Goal: Task Accomplishment & Management: Complete application form

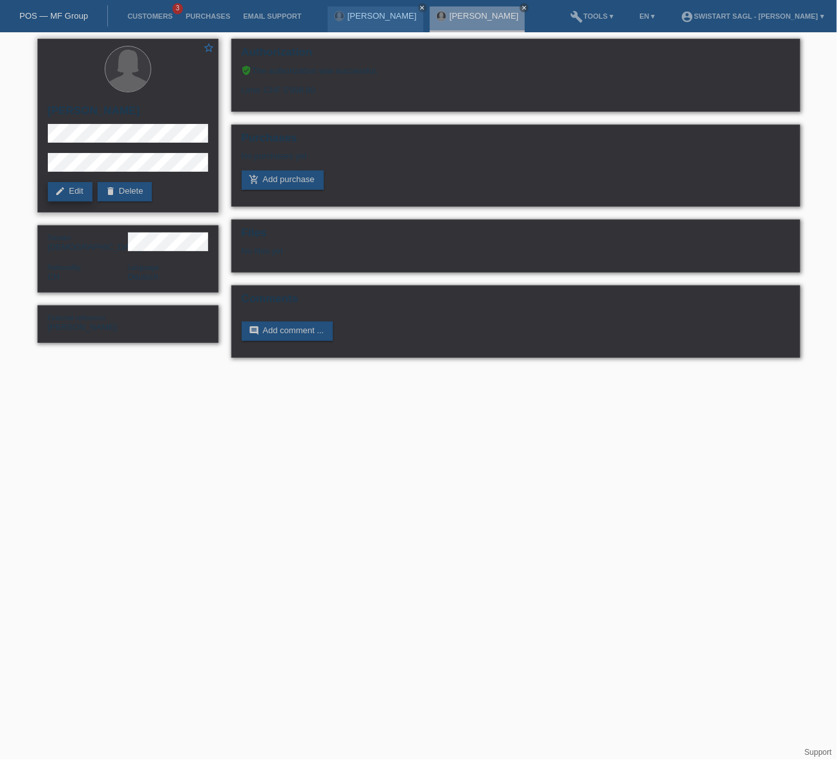
click at [60, 192] on icon "edit" at bounding box center [61, 191] width 10 height 10
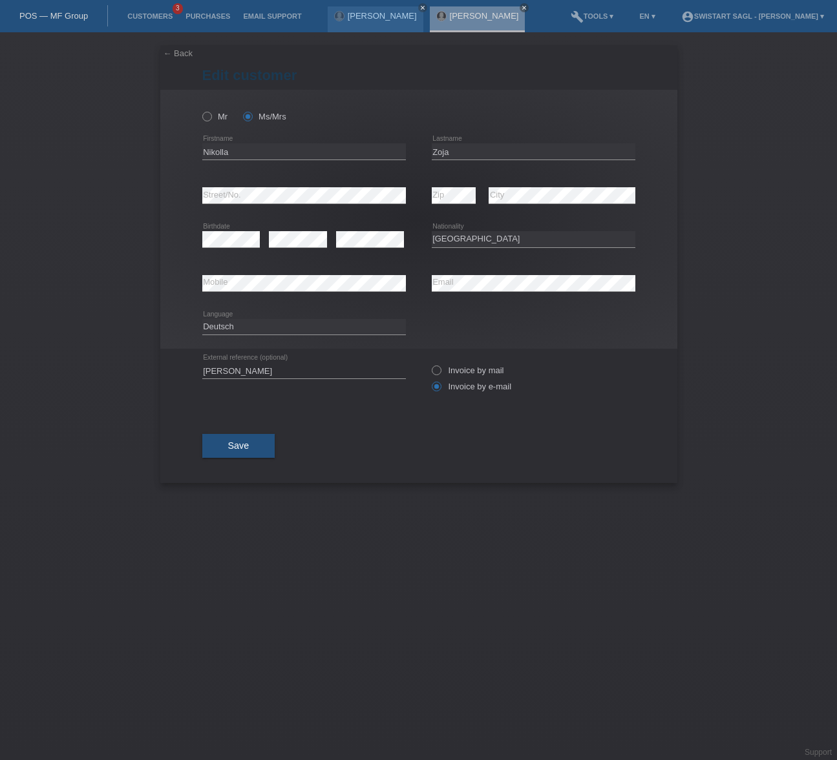
select select "CH"
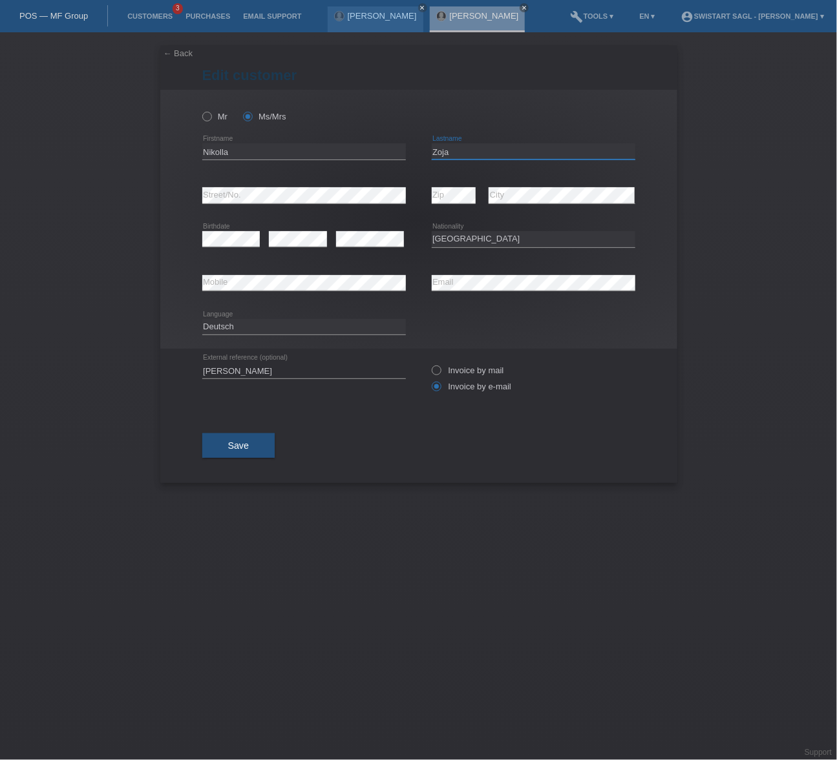
click at [450, 152] on input "Zoja" at bounding box center [534, 151] width 204 height 16
type input "Zoje"
click at [581, 426] on div "Save" at bounding box center [418, 445] width 433 height 75
click at [201, 236] on div "Mr Ms/Mrs Nikolla error Firstname" at bounding box center [418, 219] width 517 height 259
click at [249, 445] on button "Save" at bounding box center [238, 446] width 73 height 25
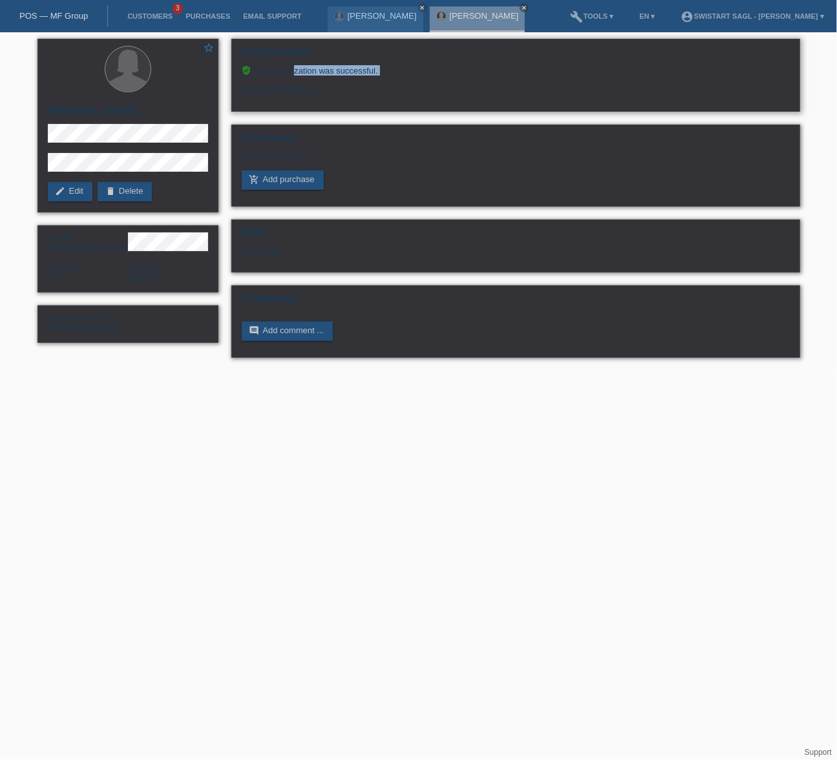
drag, startPoint x: 293, startPoint y: 72, endPoint x: 354, endPoint y: 76, distance: 60.9
click at [354, 76] on div "verified_user The authorization was successful. Limit: CHF 5'998.80" at bounding box center [516, 80] width 548 height 30
click at [464, 157] on div "No purchases yet" at bounding box center [516, 160] width 548 height 19
drag, startPoint x: 90, startPoint y: 111, endPoint x: 105, endPoint y: 112, distance: 14.9
click at [105, 112] on h2 "Nikolla Zoje" at bounding box center [128, 114] width 160 height 19
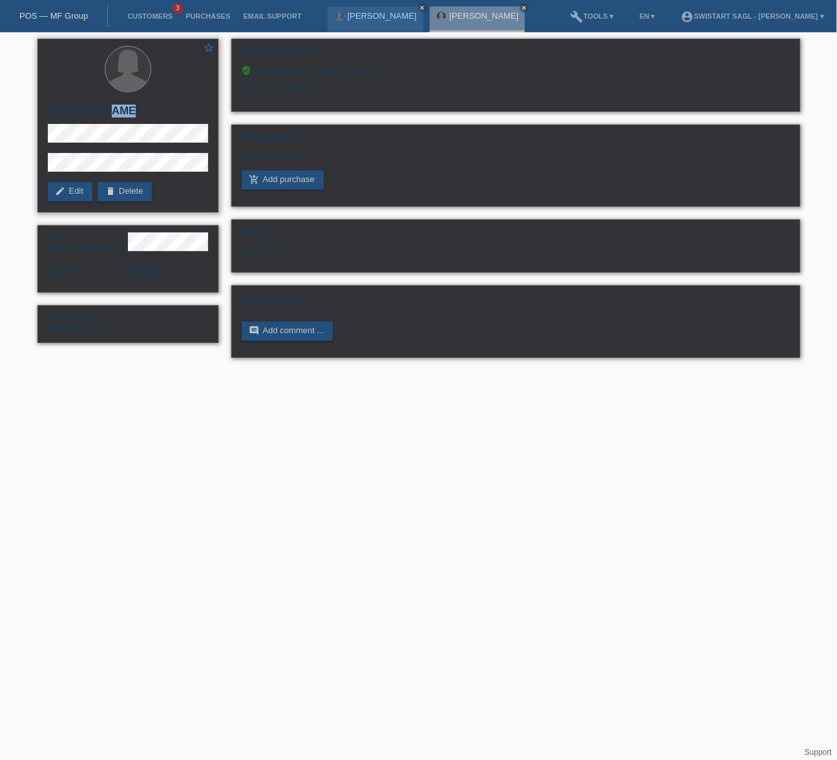
drag, startPoint x: 110, startPoint y: 114, endPoint x: 94, endPoint y: 116, distance: 15.7
click at [94, 116] on h2 "Nikolla Zoje" at bounding box center [128, 114] width 160 height 19
click at [459, 90] on div "Limit: CHF 5'998.80" at bounding box center [516, 85] width 548 height 19
click at [276, 371] on html "POS — MF Group Customers 3 Purchases Email Support Martina Gaggi close Nikolla …" at bounding box center [418, 185] width 837 height 371
click at [84, 194] on link "edit Edit" at bounding box center [70, 191] width 45 height 19
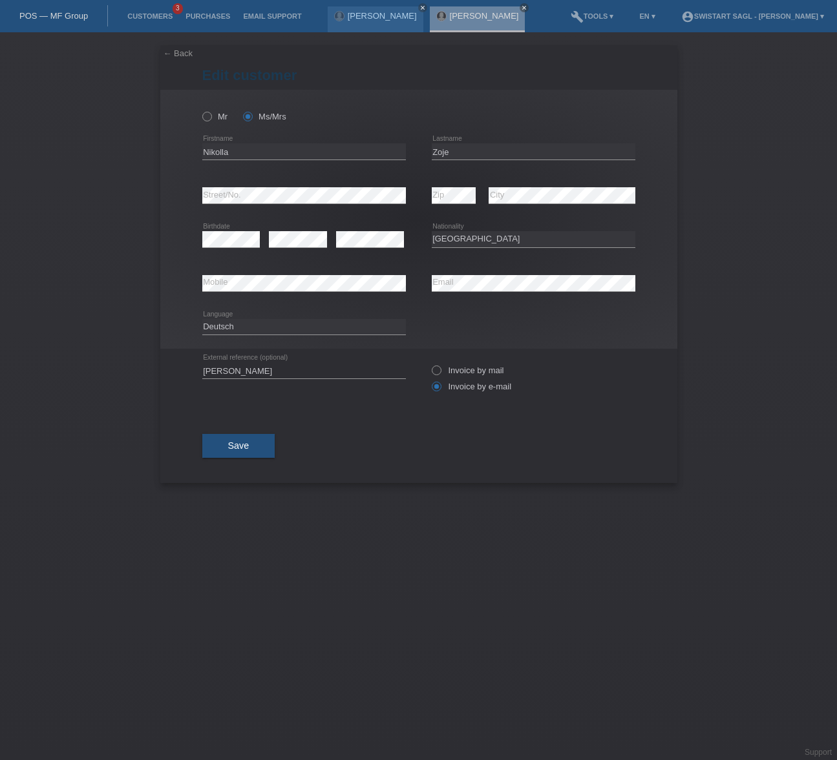
select select "CH"
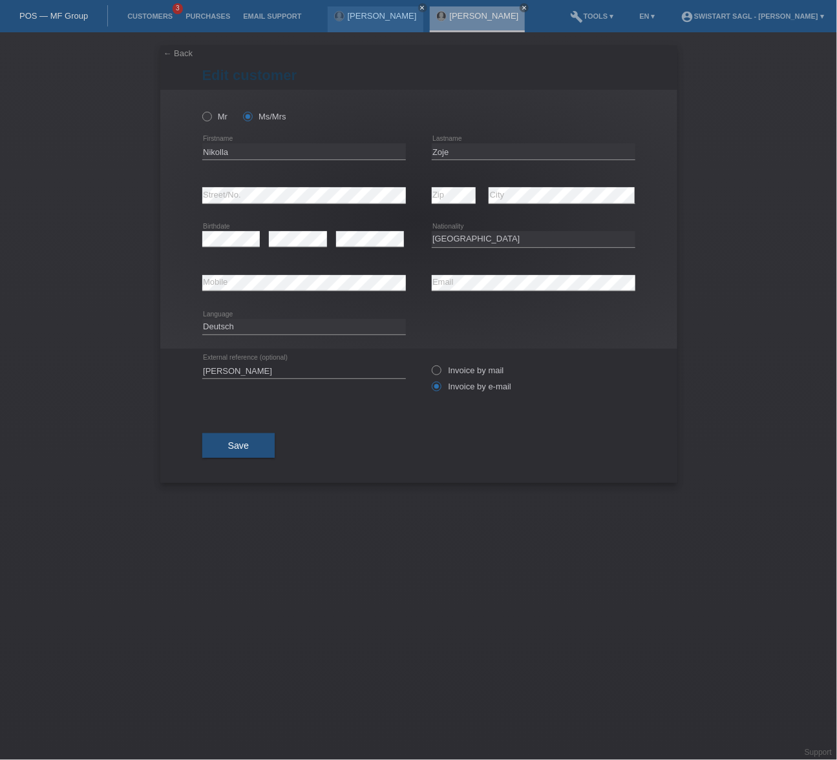
click at [183, 58] on link "← Back" at bounding box center [178, 53] width 30 height 10
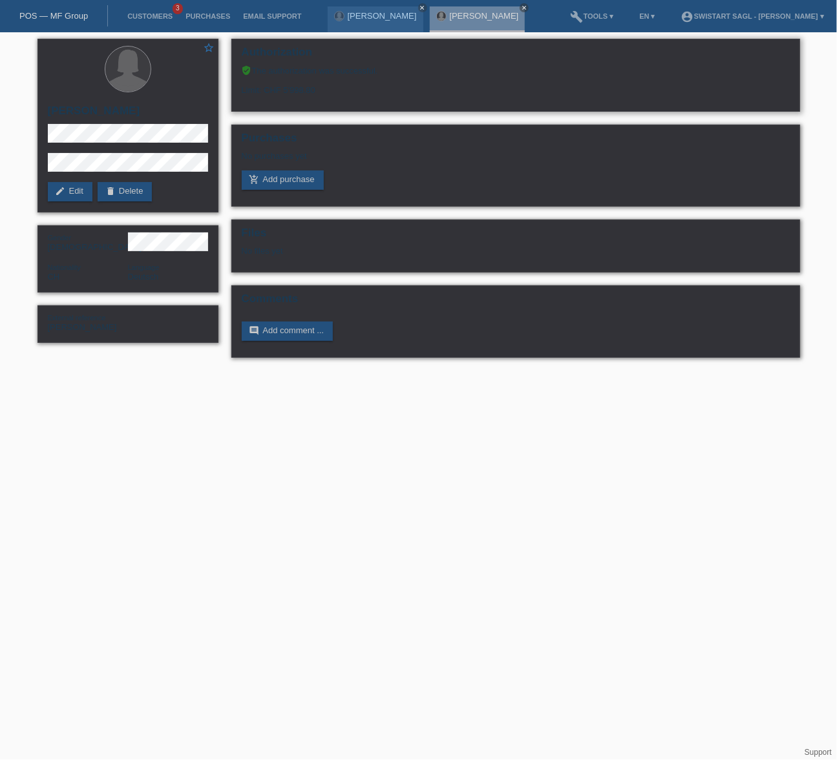
drag, startPoint x: 313, startPoint y: 89, endPoint x: 488, endPoint y: 91, distance: 175.1
click at [355, 87] on div "Limit: CHF 5'998.80" at bounding box center [516, 85] width 548 height 19
click at [494, 89] on div "Limit: CHF 5'998.80" at bounding box center [516, 85] width 548 height 19
click at [414, 76] on div "Limit: CHF 5'998.80" at bounding box center [516, 85] width 548 height 19
click at [372, 78] on div "Limit: CHF 5'998.80" at bounding box center [516, 85] width 548 height 19
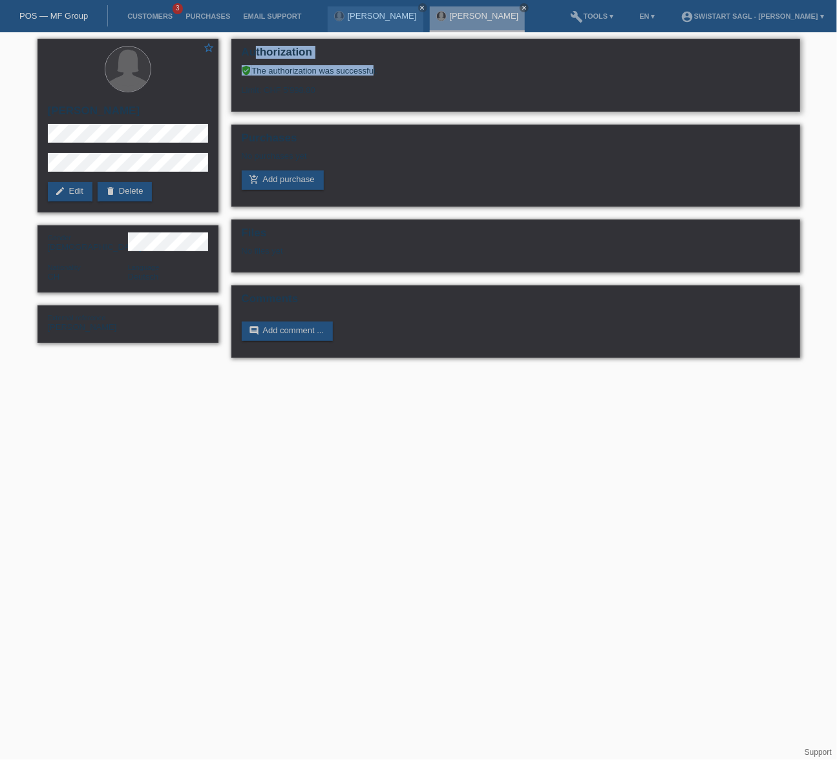
drag, startPoint x: 370, startPoint y: 74, endPoint x: 254, endPoint y: 59, distance: 117.2
click at [254, 59] on div "Authorization verified_user The authorization was successful. Limit: CHF 5'998.…" at bounding box center [515, 75] width 569 height 73
drag, startPoint x: 328, startPoint y: 89, endPoint x: 245, endPoint y: 59, distance: 88.7
click at [245, 59] on div "Authorization verified_user The authorization was successful. Limit: CHF 5'998.…" at bounding box center [515, 75] width 569 height 73
click at [390, 89] on div "Limit: CHF 5'998.80" at bounding box center [516, 85] width 548 height 19
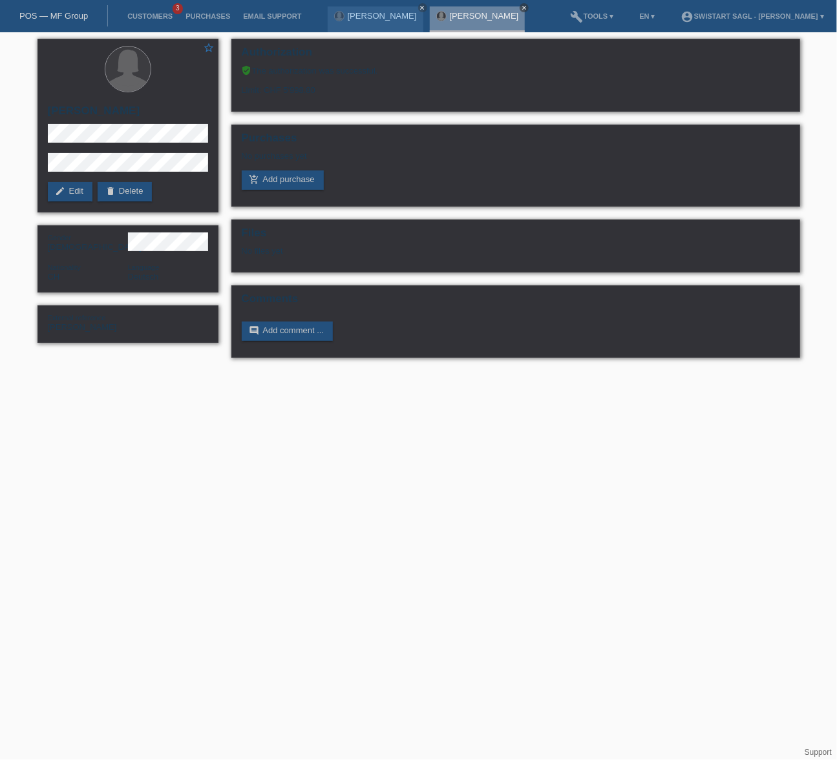
click at [521, 6] on icon "close" at bounding box center [524, 8] width 6 height 6
click at [160, 18] on link "Customers" at bounding box center [150, 16] width 58 height 8
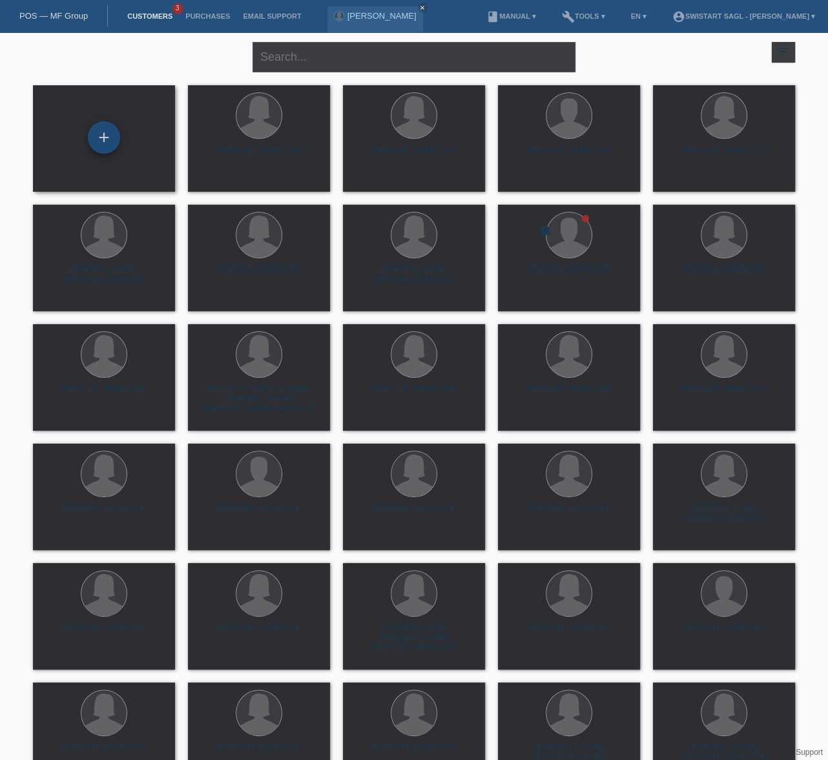
click at [105, 139] on div "+" at bounding box center [104, 137] width 32 height 32
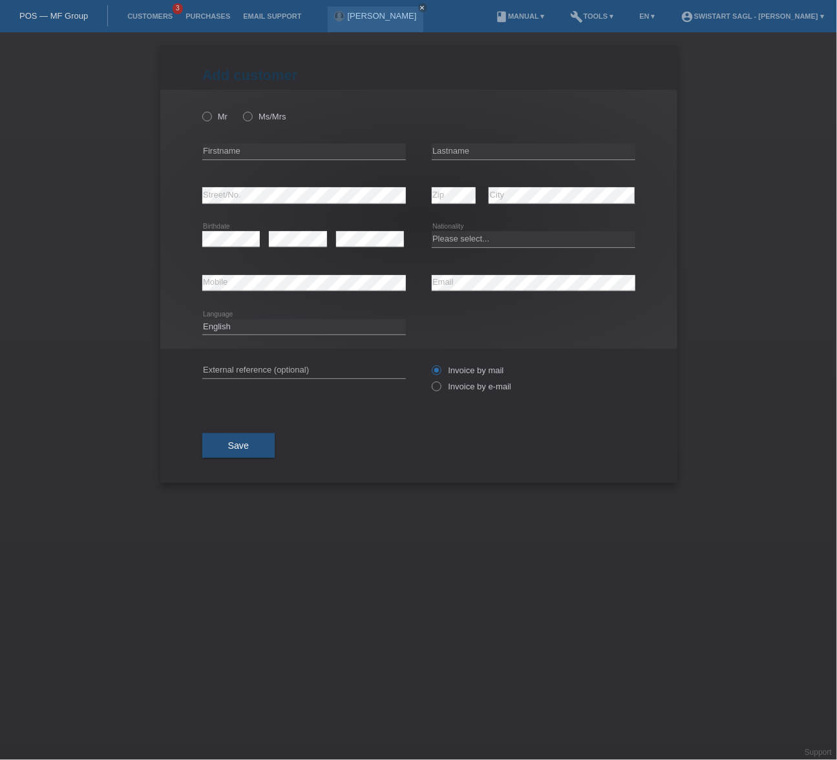
click at [256, 121] on div "Mr Ms/Mrs" at bounding box center [304, 116] width 204 height 26
click at [240, 110] on icon at bounding box center [240, 110] width 0 height 0
click at [251, 119] on input "Ms/Mrs" at bounding box center [247, 116] width 8 height 8
radio input "true"
click at [268, 149] on input "text" at bounding box center [304, 151] width 204 height 16
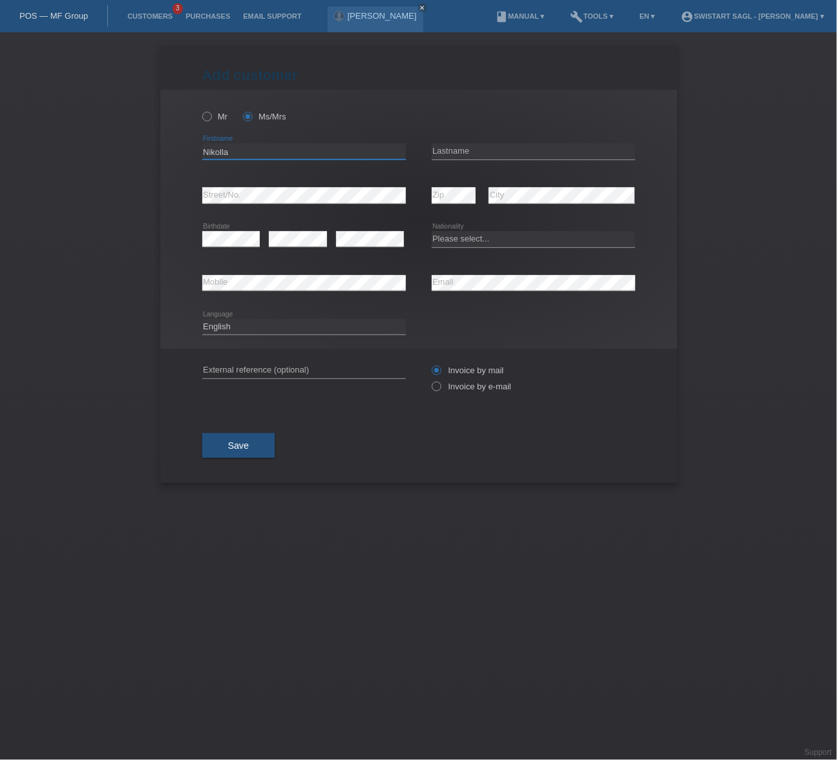
type input "Nikolla"
type input "Zoje"
click at [450, 239] on select "Please select... Switzerland Austria Germany Liechtenstein ------------ Afghani…" at bounding box center [534, 239] width 204 height 16
select select "CH"
click at [432, 231] on select "Please select... Switzerland Austria Germany Liechtenstein ------------ Afghani…" at bounding box center [534, 239] width 204 height 16
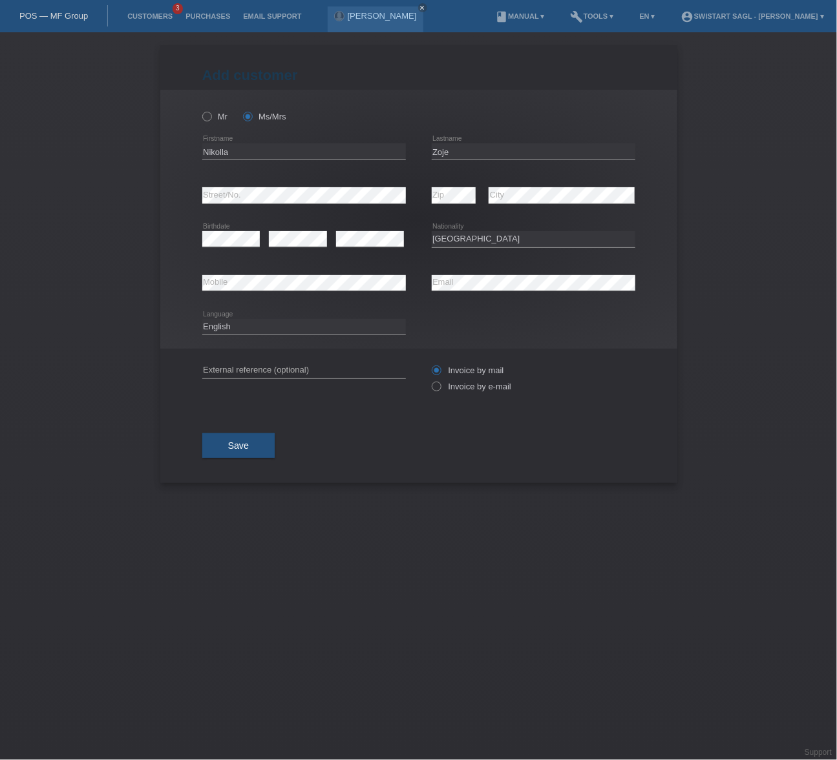
click at [401, 587] on div "Add customer Add customer Add customer Mr Ms/Mrs error" at bounding box center [418, 396] width 837 height 728
click at [215, 21] on li "Purchases" at bounding box center [208, 16] width 58 height 33
click at [215, 16] on link "Purchases" at bounding box center [208, 16] width 58 height 8
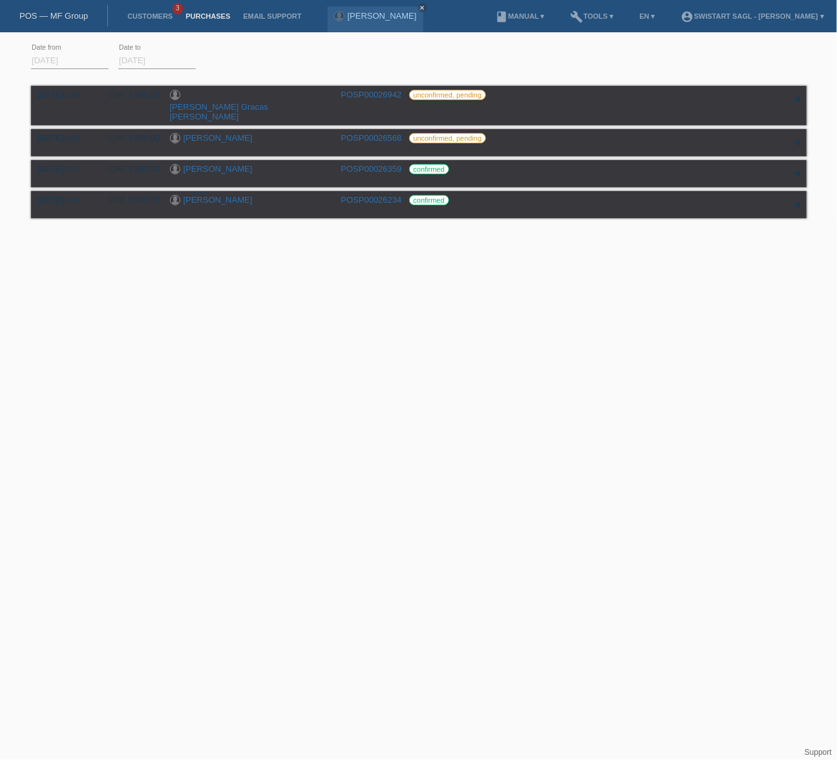
click at [146, 21] on li "Customers 3" at bounding box center [150, 16] width 58 height 33
click at [162, 15] on link "Customers" at bounding box center [150, 16] width 58 height 8
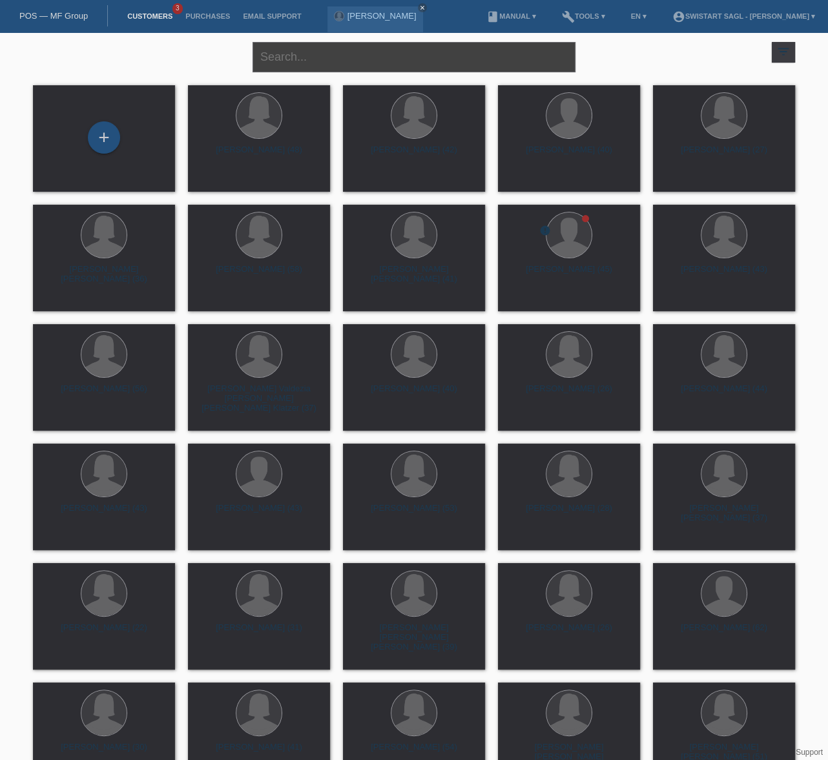
click at [410, 61] on input "text" at bounding box center [414, 57] width 323 height 30
type input "nikolla"
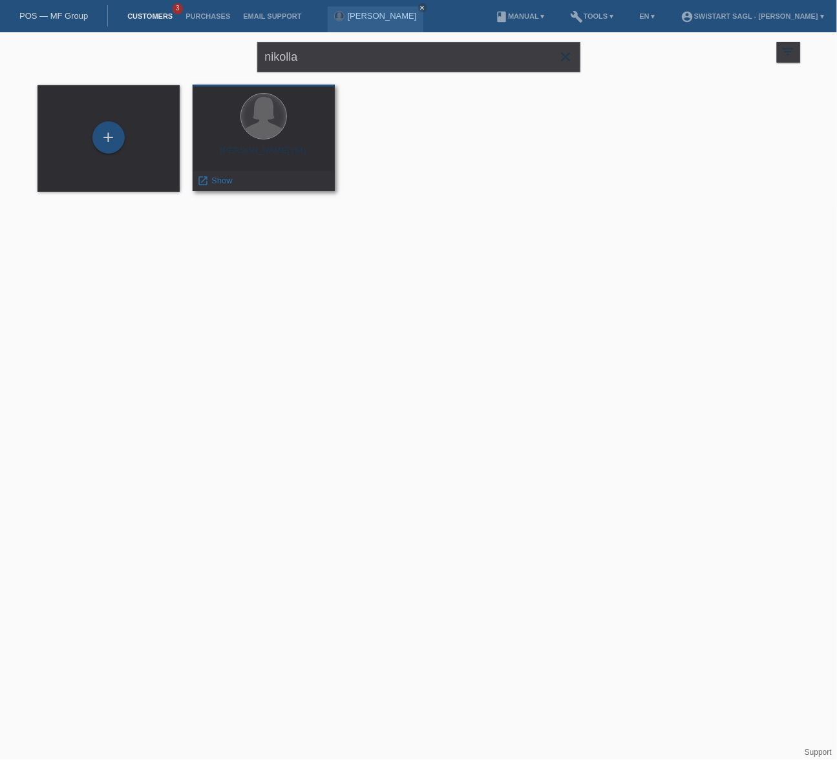
click at [272, 127] on div at bounding box center [263, 116] width 45 height 45
click at [269, 145] on div "[PERSON_NAME] (54)" at bounding box center [263, 155] width 121 height 21
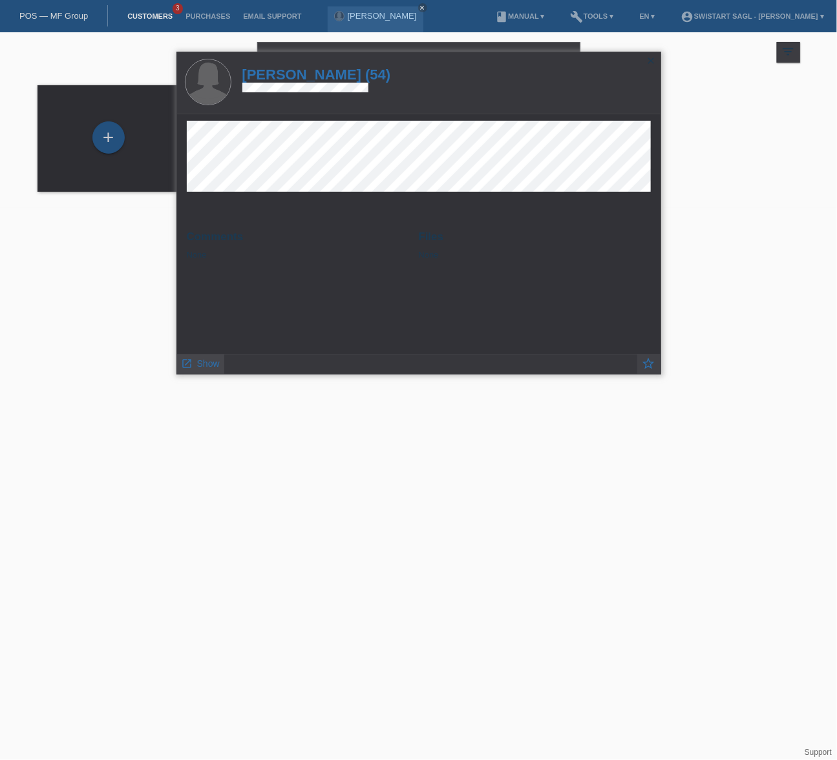
click at [187, 366] on icon "launch" at bounding box center [188, 364] width 12 height 12
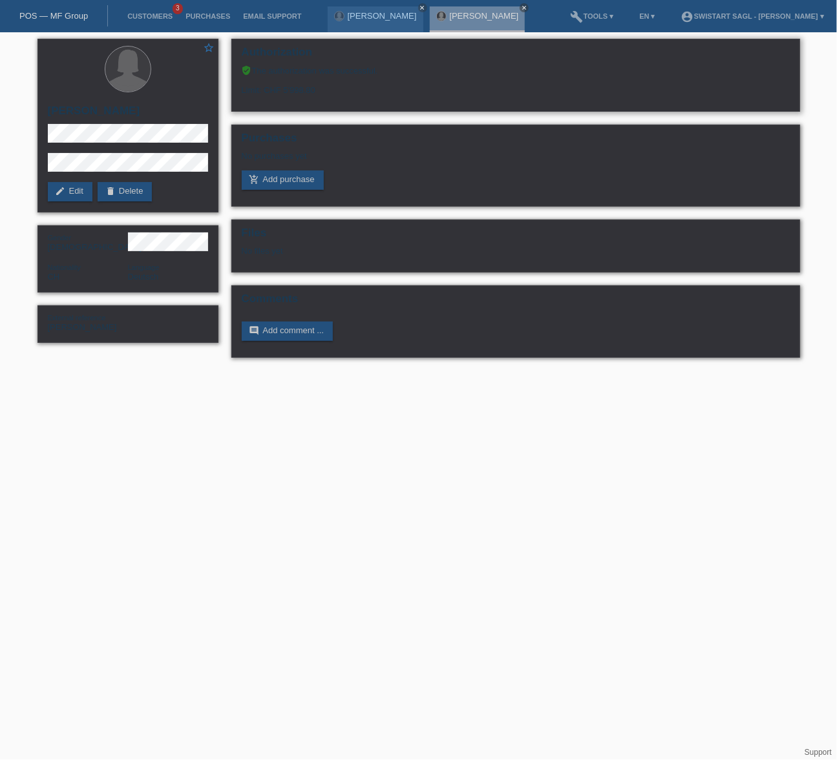
drag, startPoint x: 271, startPoint y: 90, endPoint x: 333, endPoint y: 90, distance: 61.4
click at [333, 90] on div "Limit: CHF 5'998.80" at bounding box center [516, 85] width 548 height 19
click at [142, 188] on link "delete Delete" at bounding box center [125, 191] width 55 height 19
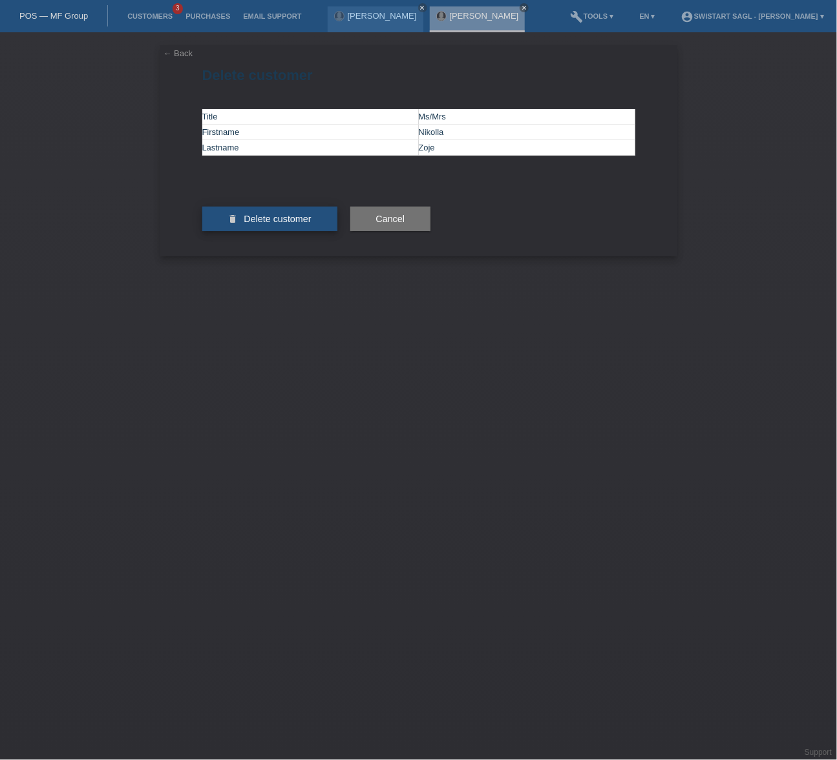
click at [293, 224] on span "Delete customer" at bounding box center [277, 219] width 67 height 10
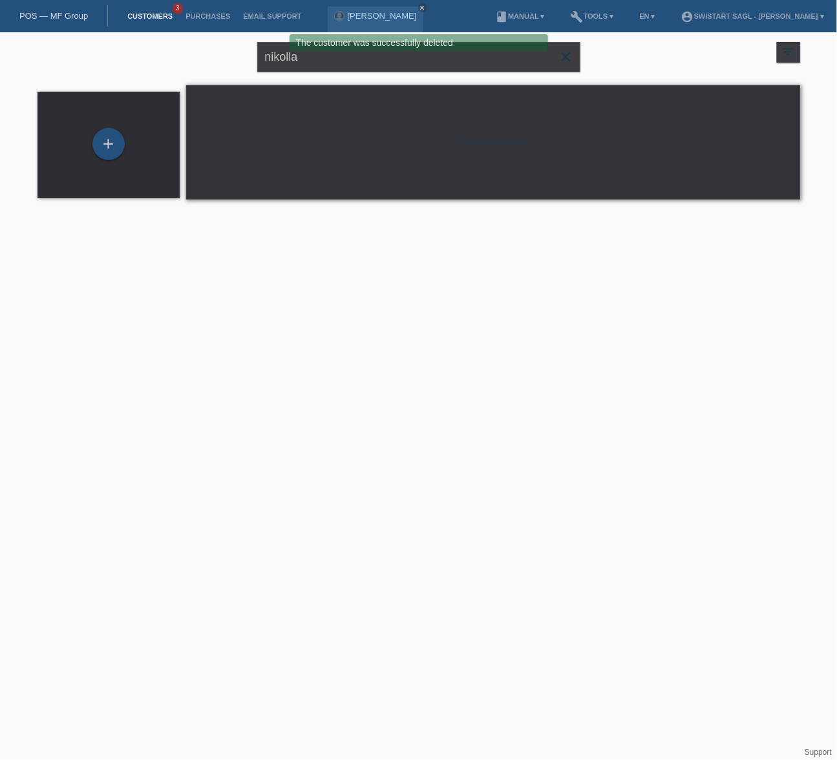
click at [567, 58] on icon "close" at bounding box center [566, 57] width 16 height 16
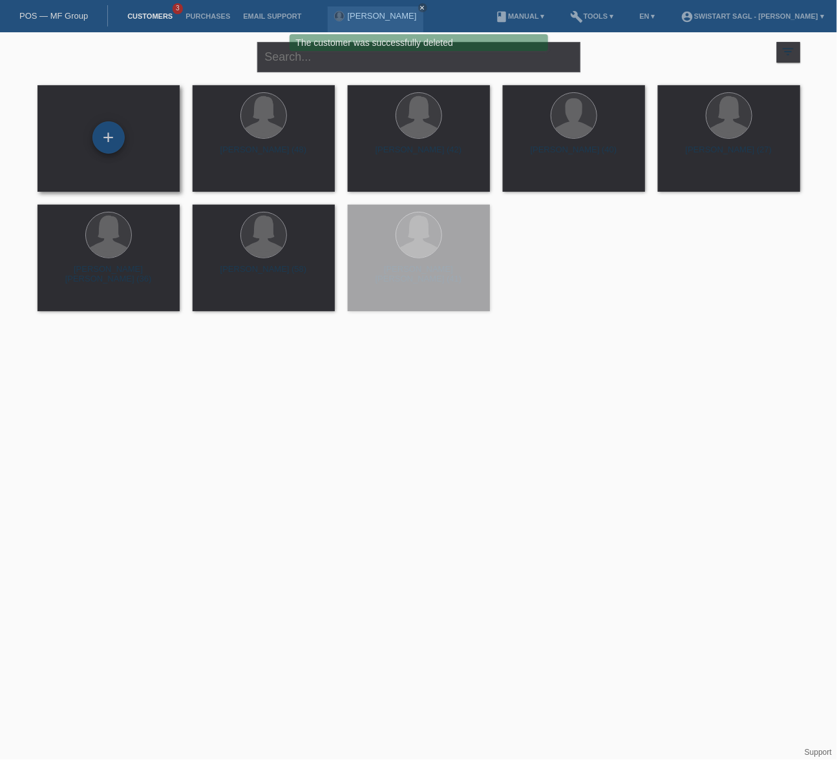
click at [97, 142] on div "+" at bounding box center [108, 137] width 32 height 32
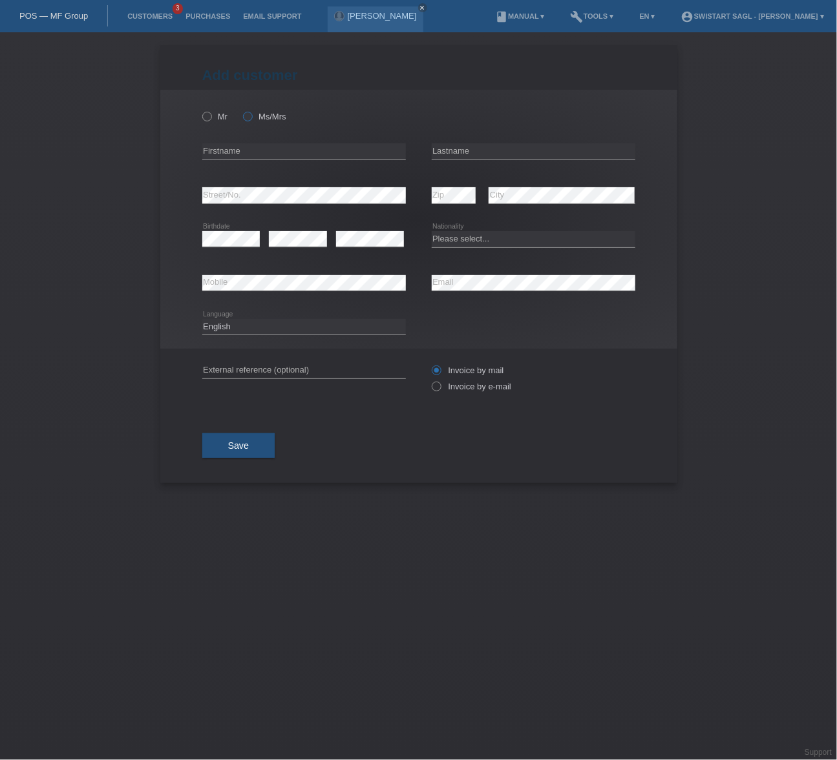
click at [240, 110] on icon at bounding box center [240, 110] width 0 height 0
click at [247, 116] on input "Ms/Mrs" at bounding box center [247, 116] width 8 height 8
radio input "true"
click at [250, 149] on input "text" at bounding box center [304, 151] width 204 height 16
click at [278, 143] on input "text" at bounding box center [304, 151] width 204 height 16
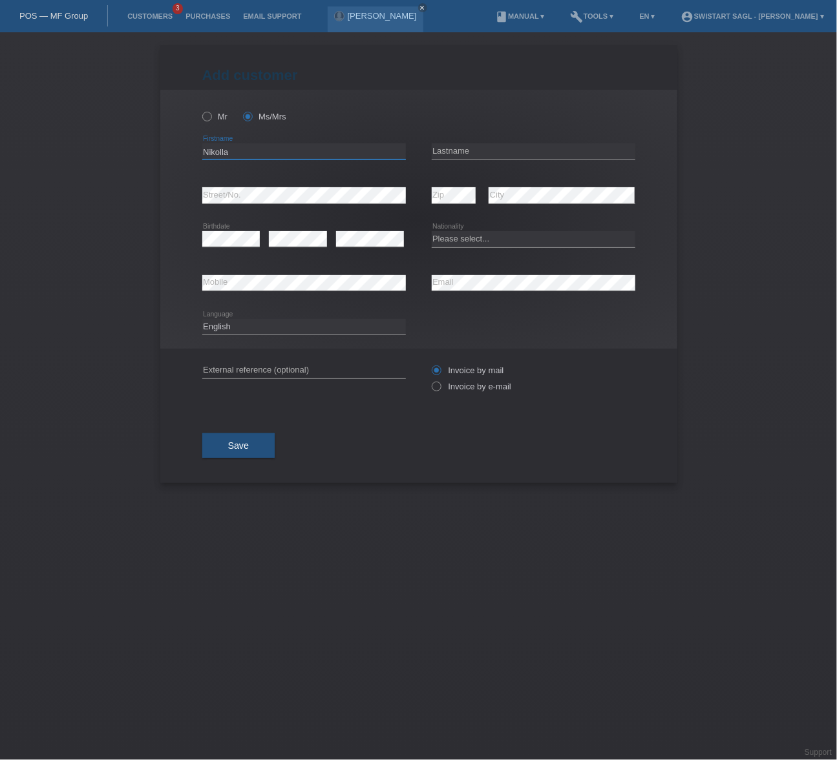
type input "Nikolla"
type input "Zoje"
click at [224, 247] on div "error Birthdate" at bounding box center [231, 240] width 58 height 44
click at [505, 242] on select "Please select... Switzerland Austria Germany Liechtenstein ------------ Afghani…" at bounding box center [534, 239] width 204 height 16
select select "CH"
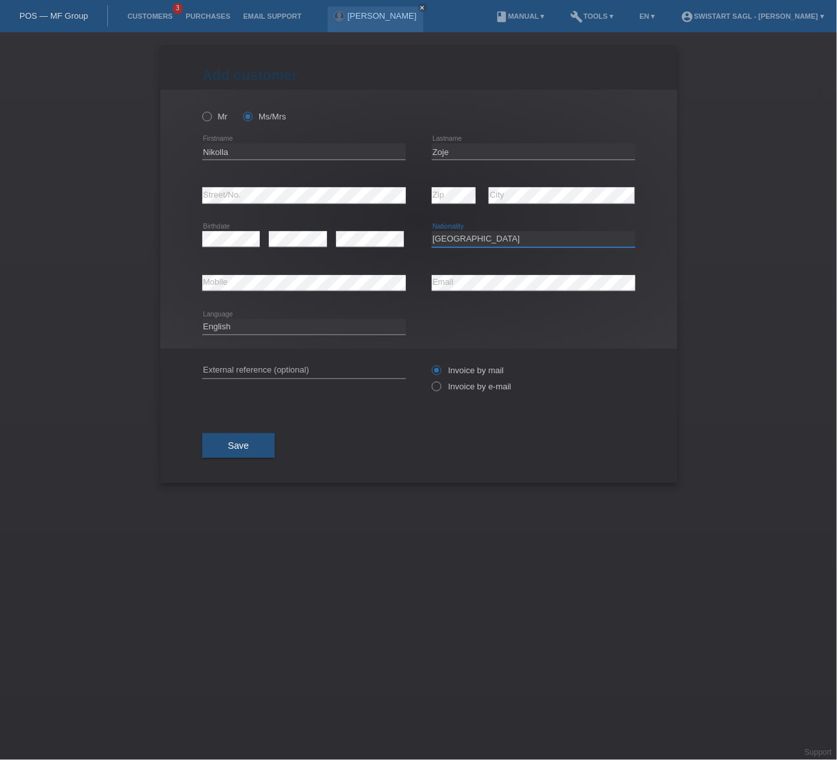
click at [432, 231] on select "Please select... Switzerland Austria Germany Liechtenstein ------------ Afghani…" at bounding box center [534, 239] width 204 height 16
click at [722, 220] on div "Add customer Add customer Add customer Mr Ms/Mrs error" at bounding box center [418, 396] width 837 height 728
click at [238, 326] on select "Deutsch Français Italiano English" at bounding box center [304, 327] width 204 height 16
select select "de"
click at [202, 319] on select "Deutsch Français Italiano English" at bounding box center [304, 327] width 204 height 16
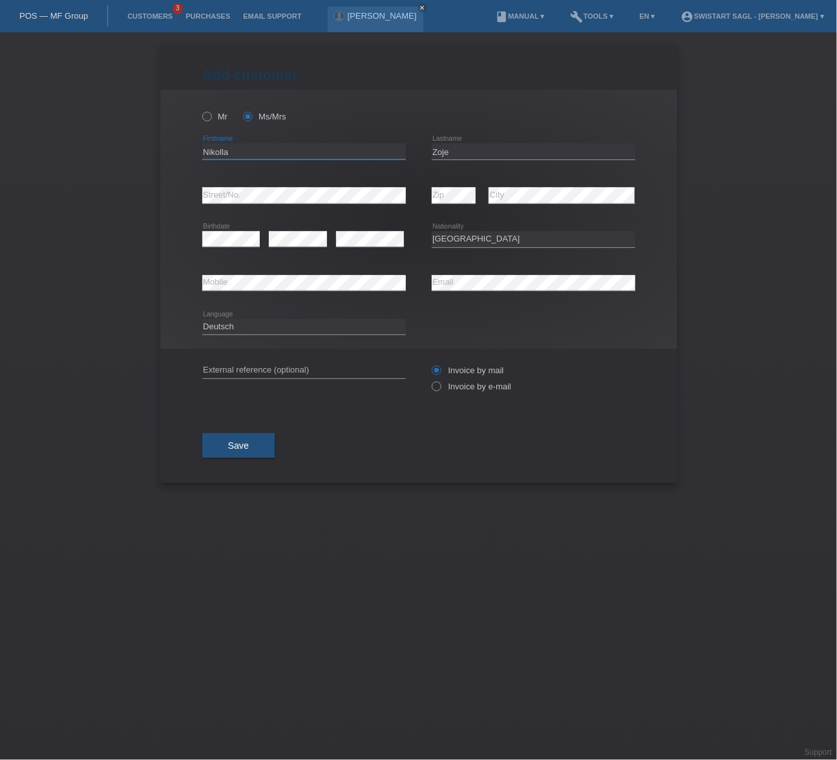
click at [216, 148] on input "Nikolla" at bounding box center [304, 151] width 204 height 16
click at [245, 366] on input "text" at bounding box center [304, 370] width 204 height 16
paste input "Nikolla"
type input "[PERSON_NAME]"
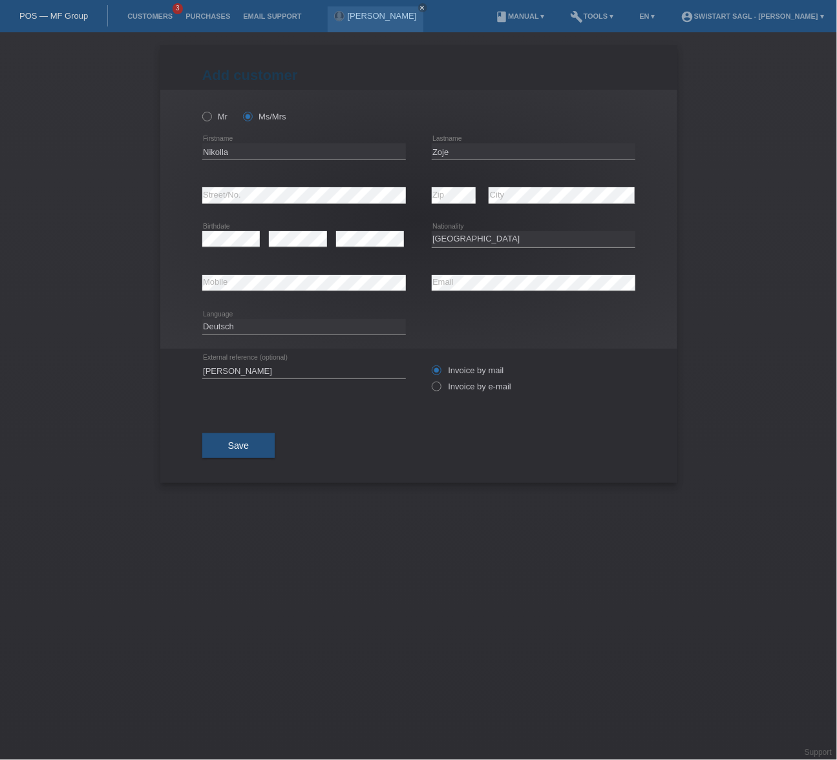
click at [482, 395] on div "Invoice by mail Invoice by e-mail" at bounding box center [534, 378] width 204 height 59
click at [258, 440] on button "Save" at bounding box center [238, 446] width 73 height 25
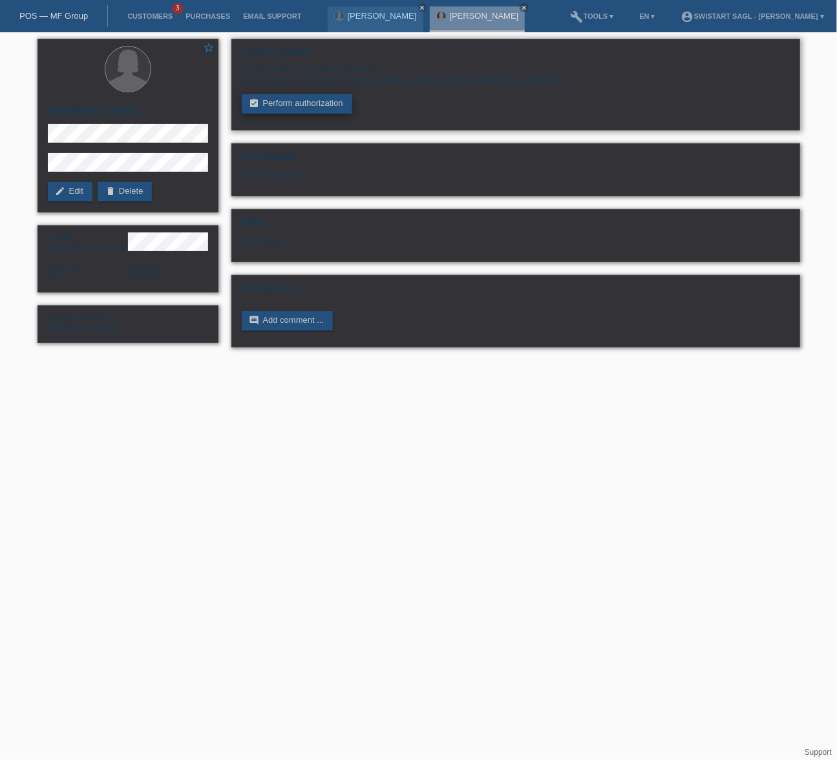
click at [321, 106] on link "assignment_turned_in Perform authorization" at bounding box center [297, 103] width 110 height 19
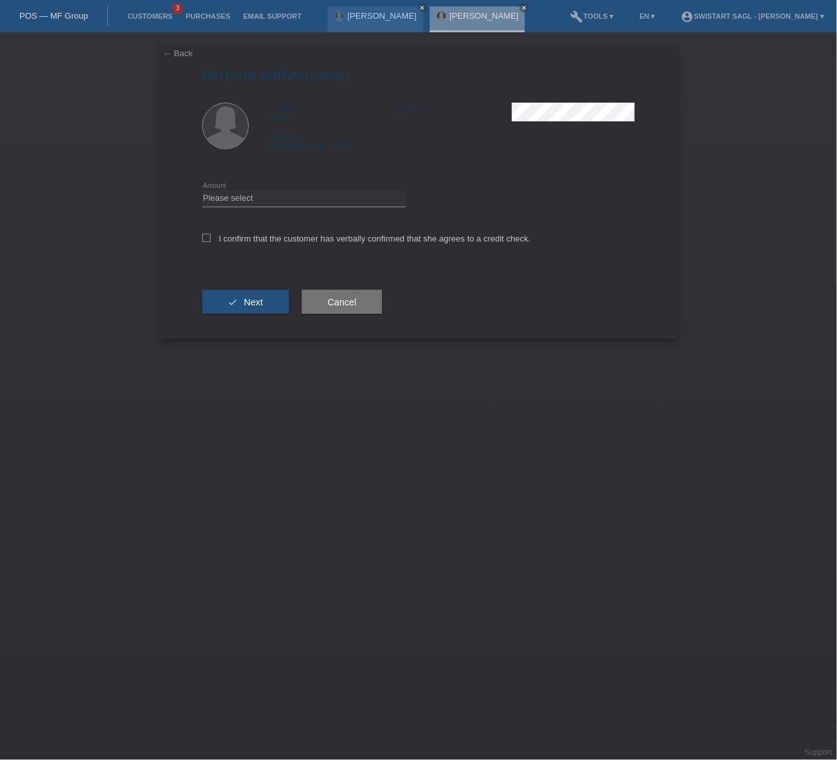
click at [258, 187] on div "Please select CHF 1.00 - CHF 499.00 CHF 500.00 - CHF 1'999.00 CHF 2'000.00 - CH…" at bounding box center [304, 199] width 204 height 44
click at [258, 193] on select "Please select CHF 1.00 - CHF 499.00 CHF 500.00 - CHF 1'999.00 CHF 2'000.00 - CH…" at bounding box center [304, 199] width 204 height 16
select select "3"
click at [202, 191] on select "Please select CHF 1.00 - CHF 499.00 CHF 500.00 - CHF 1'999.00 CHF 2'000.00 - CH…" at bounding box center [304, 199] width 204 height 16
click at [215, 239] on label "I confirm that the customer has verbally confirmed that she agrees to a credit …" at bounding box center [366, 239] width 329 height 10
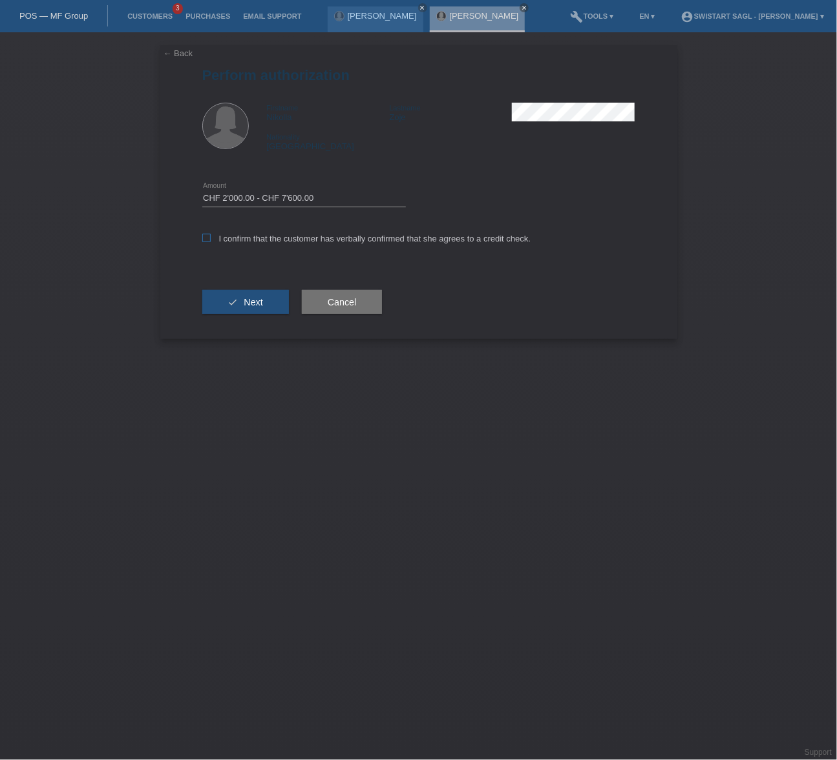
click at [211, 239] on input "I confirm that the customer has verbally confirmed that she agrees to a credit …" at bounding box center [206, 238] width 8 height 8
checkbox input "true"
click at [251, 303] on span "Next" at bounding box center [253, 302] width 19 height 10
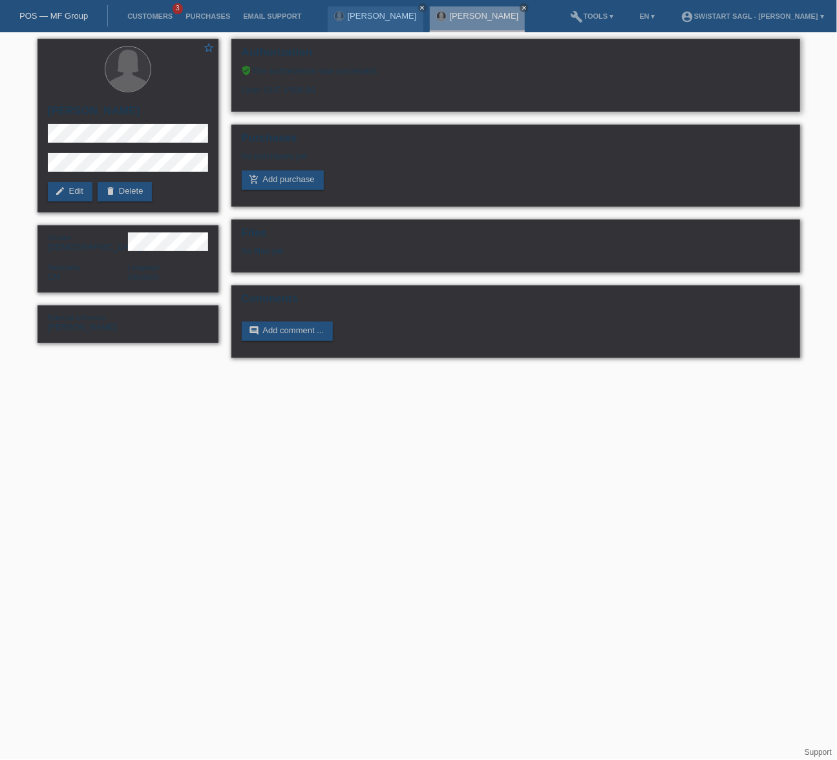
drag, startPoint x: 288, startPoint y: 90, endPoint x: 316, endPoint y: 89, distance: 27.8
click at [316, 89] on div "Limit: CHF 4'998.80" at bounding box center [516, 85] width 548 height 19
click at [436, 371] on html "POS — MF Group Customers 3 Purchases Email Support [PERSON_NAME] close [PERSON_…" at bounding box center [418, 185] width 837 height 371
click at [289, 173] on link "add_shopping_cart Add purchase" at bounding box center [283, 180] width 82 height 19
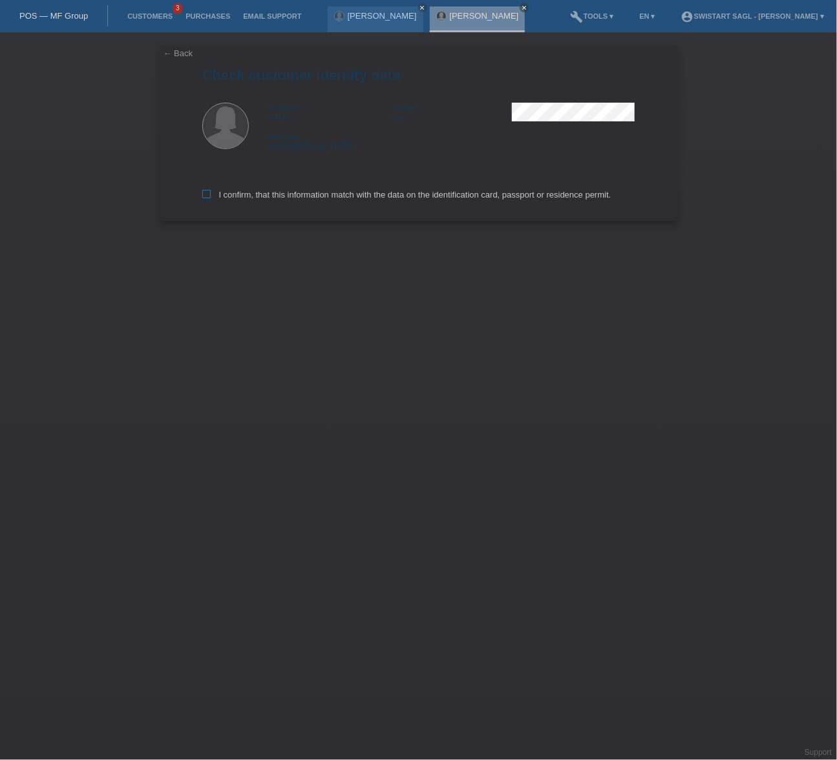
click at [207, 194] on icon at bounding box center [206, 194] width 8 height 8
click at [207, 194] on input "I confirm, that this information match with the data on the identification card…" at bounding box center [206, 194] width 8 height 8
checkbox input "true"
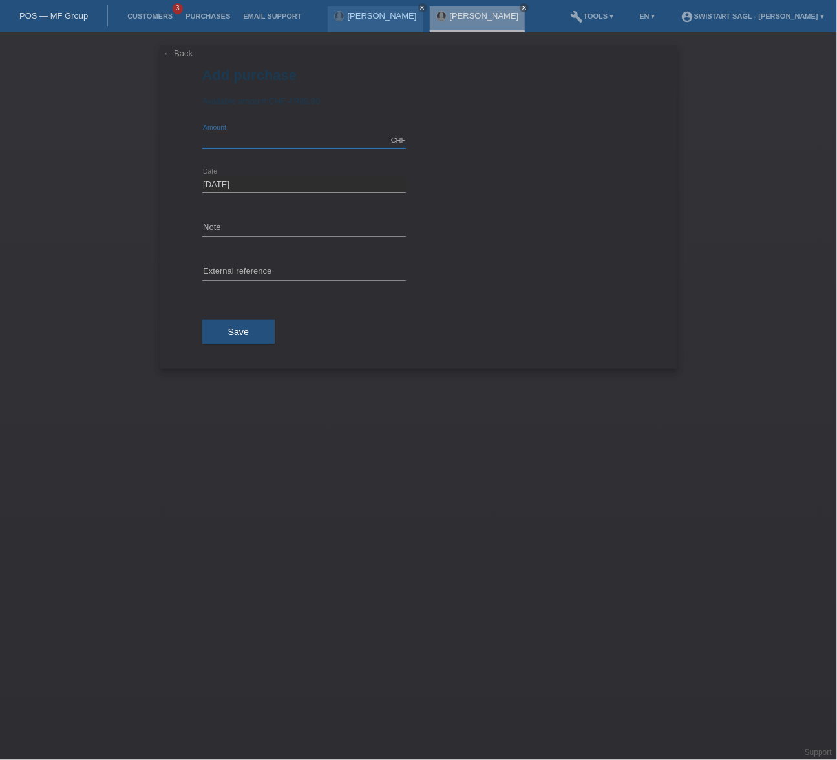
click at [287, 142] on input "text" at bounding box center [304, 140] width 204 height 16
type input "4480.00"
click at [245, 222] on input "text" at bounding box center [304, 228] width 204 height 16
type input "o"
drag, startPoint x: 286, startPoint y: 231, endPoint x: 112, endPoint y: 227, distance: 174.5
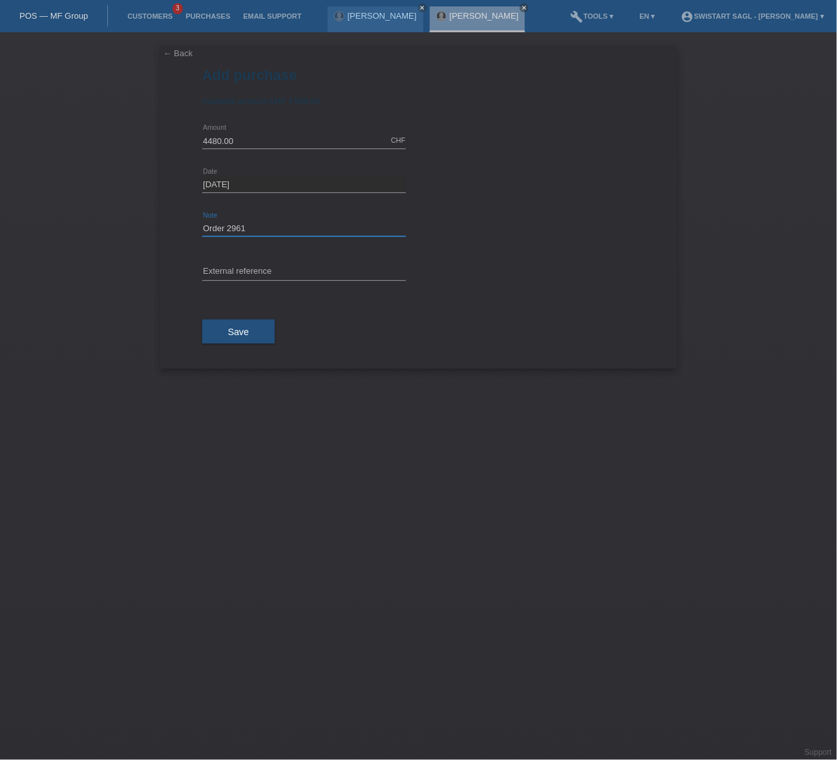
click at [112, 227] on div "← Back Add purchase Available amount: CHF 4'998.80 4480.00 error" at bounding box center [418, 396] width 837 height 728
type input "Order 2961"
click at [238, 330] on span "Save" at bounding box center [238, 332] width 21 height 10
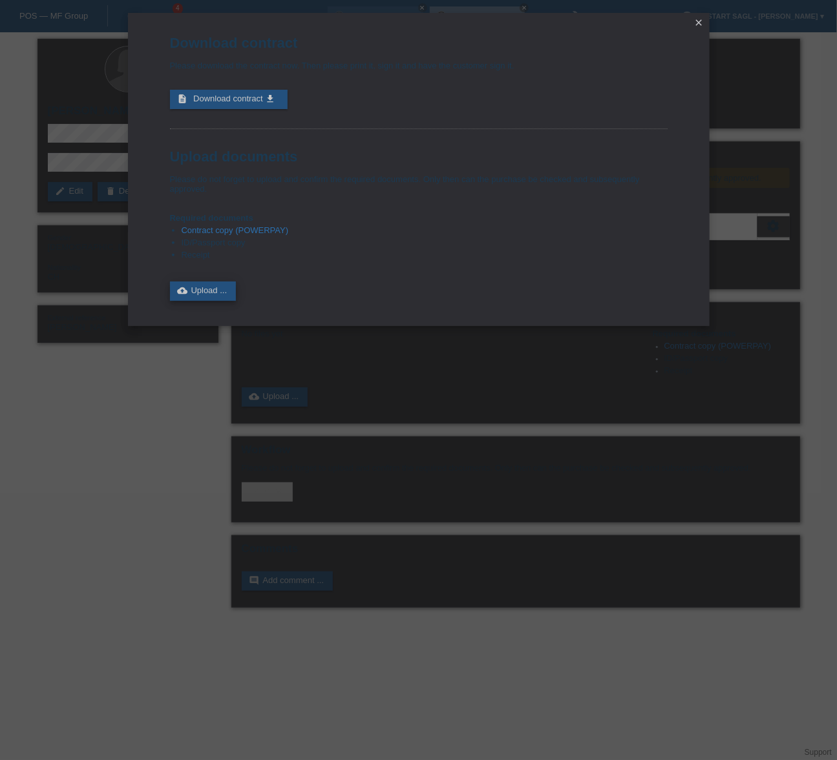
click at [220, 284] on link "cloud_upload Upload ..." at bounding box center [203, 291] width 67 height 19
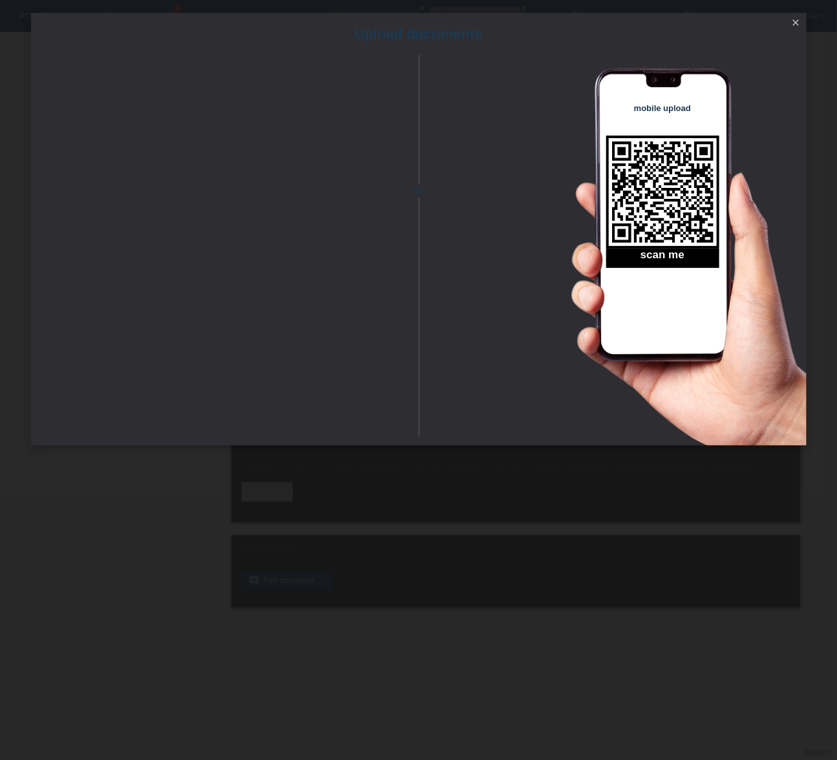
click at [798, 26] on icon "close" at bounding box center [796, 22] width 10 height 10
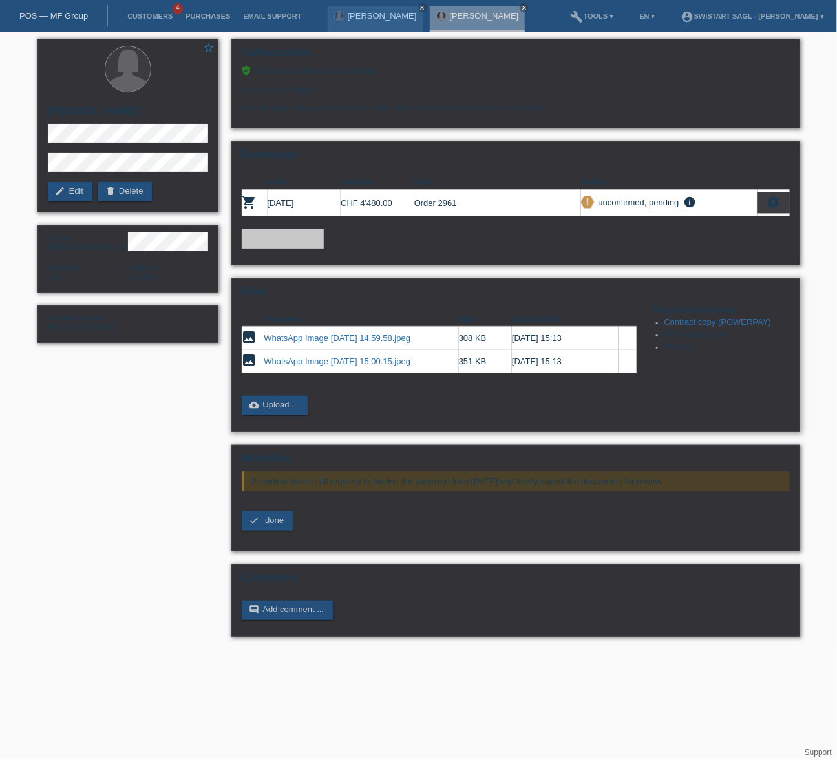
click at [715, 317] on link "Contract copy (POWERPAY)" at bounding box center [717, 322] width 107 height 10
click at [287, 401] on link "cloud_upload Upload ..." at bounding box center [275, 405] width 67 height 19
